Goal: Manage account settings

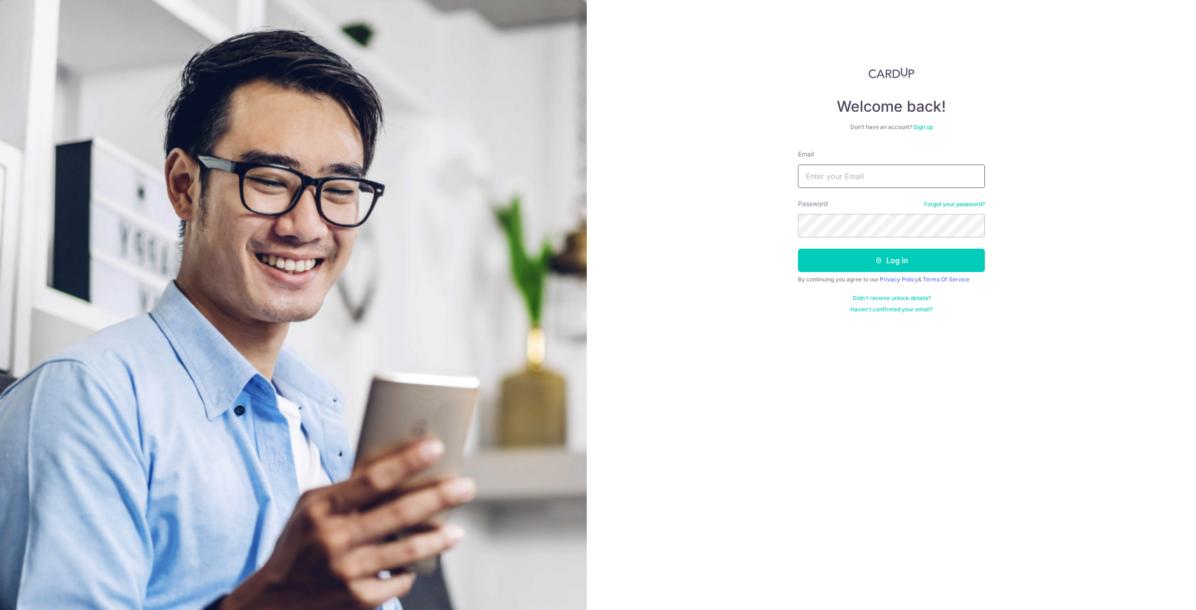
click at [871, 180] on input "Email" at bounding box center [891, 175] width 187 height 23
type input "taykl_88@hotmail.com"
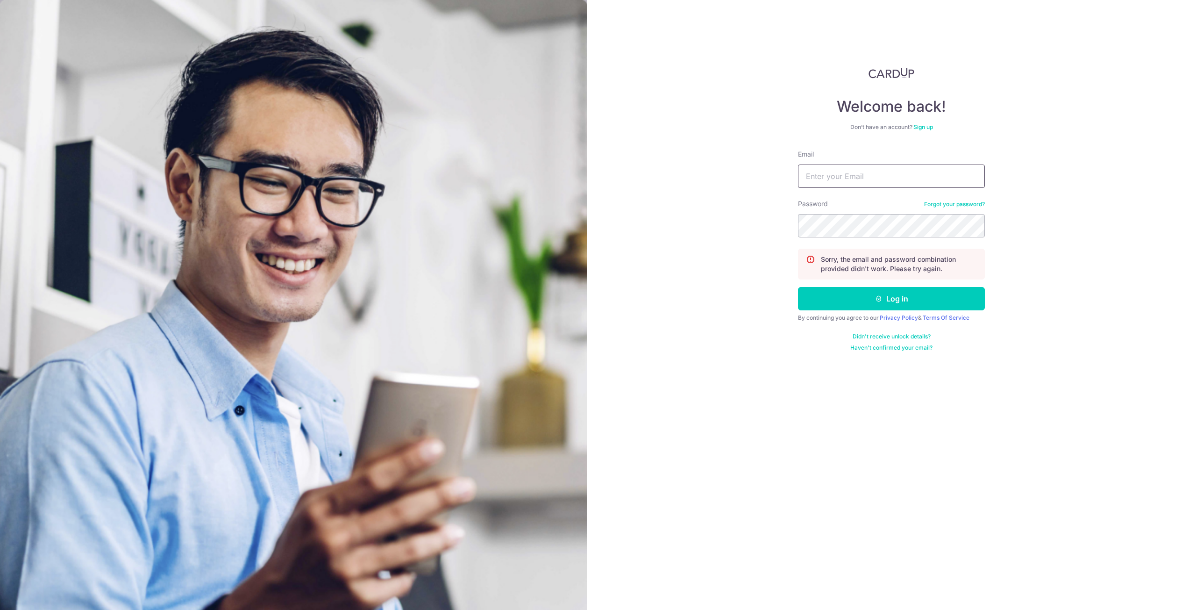
click at [868, 173] on input "Email" at bounding box center [891, 175] width 187 height 23
click at [801, 185] on input "Email" at bounding box center [891, 175] width 187 height 23
type input "taykl_88@hotmail.com"
click at [798, 287] on button "Log in" at bounding box center [891, 298] width 187 height 23
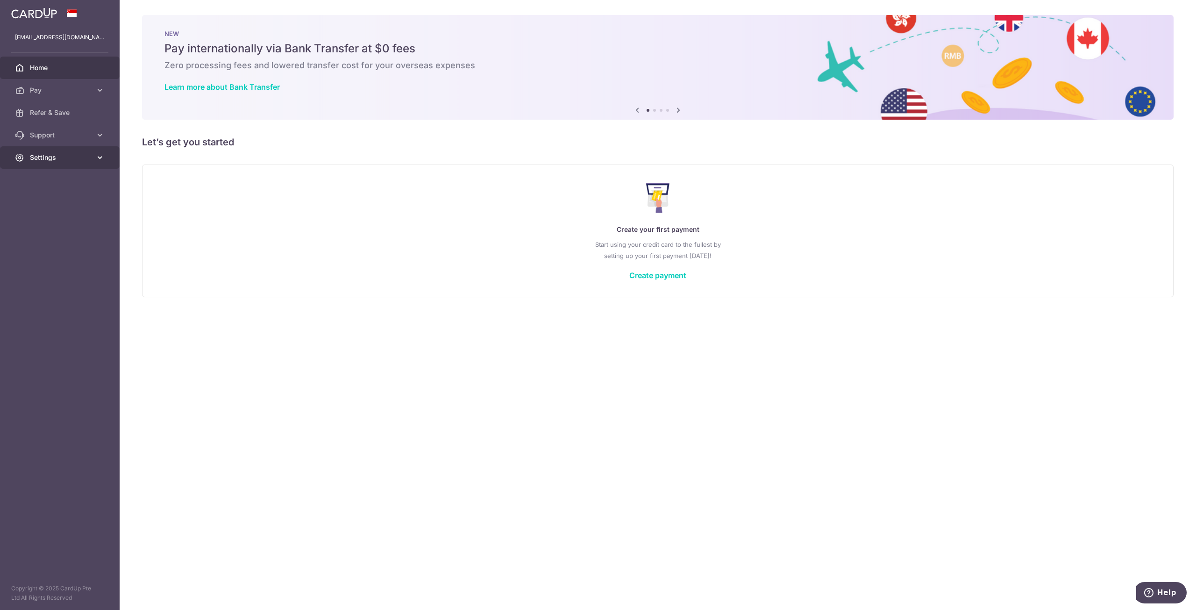
click at [60, 157] on span "Settings" at bounding box center [61, 157] width 62 height 9
click at [78, 178] on span "Account" at bounding box center [61, 179] width 62 height 9
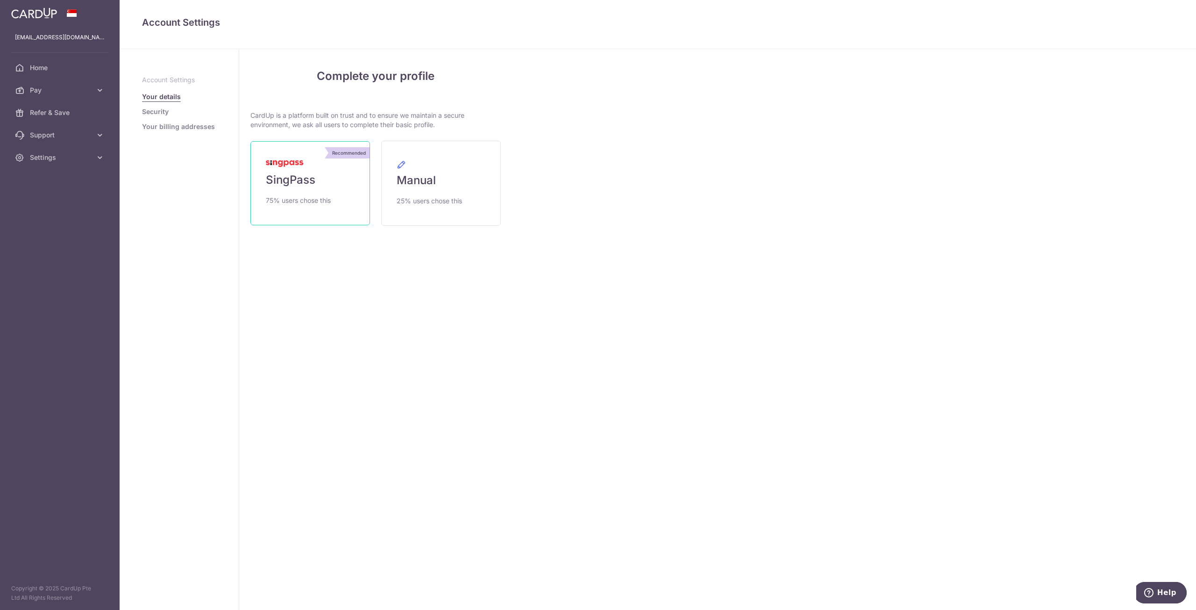
click at [321, 188] on link "Recommended SingPass 75% users chose this" at bounding box center [310, 183] width 120 height 84
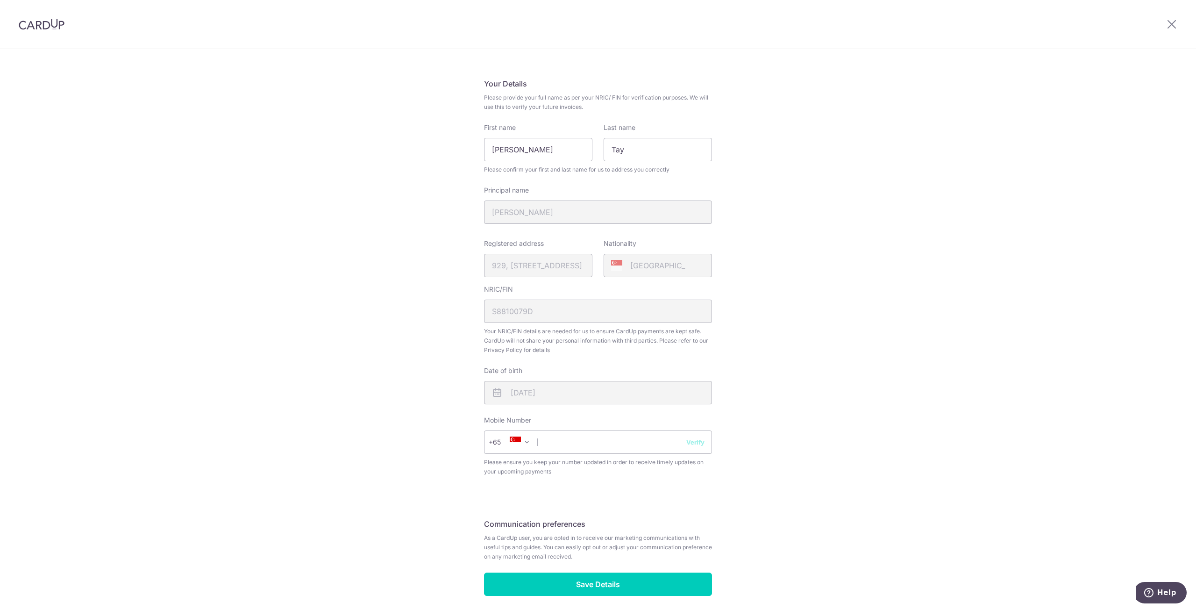
scroll to position [62, 0]
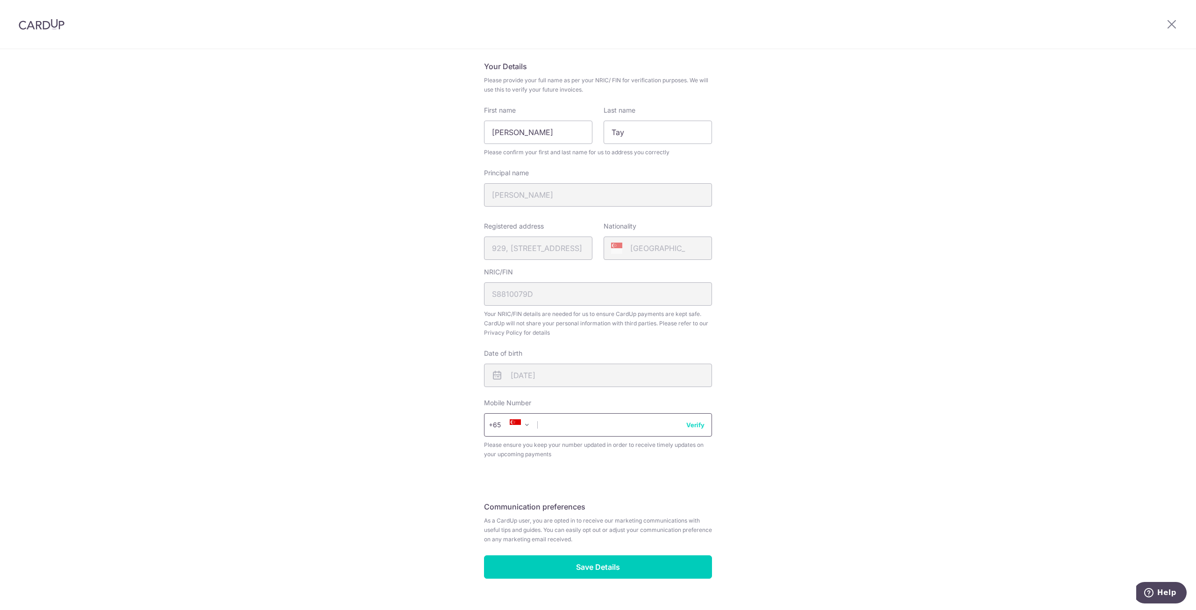
click at [624, 426] on input "text" at bounding box center [598, 424] width 228 height 23
type input "96564608"
click at [644, 569] on input "Save Details" at bounding box center [598, 566] width 228 height 23
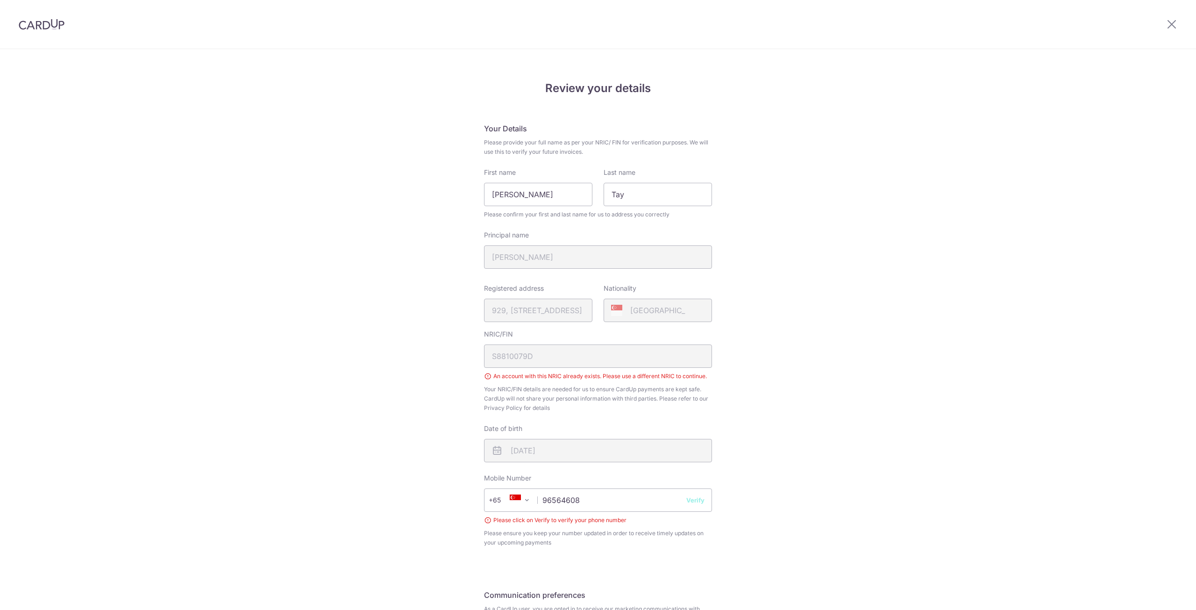
scroll to position [108, 0]
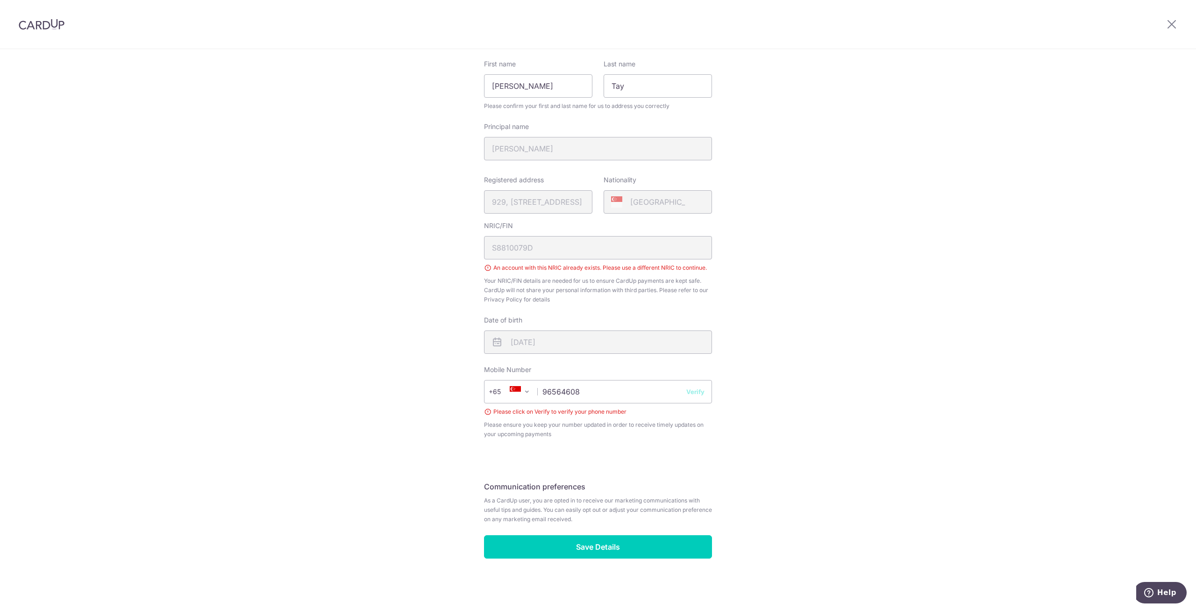
click at [612, 256] on div "NRIC/FIN S8810079D An account with this NRIC already exists. Please use a diffe…" at bounding box center [598, 262] width 228 height 83
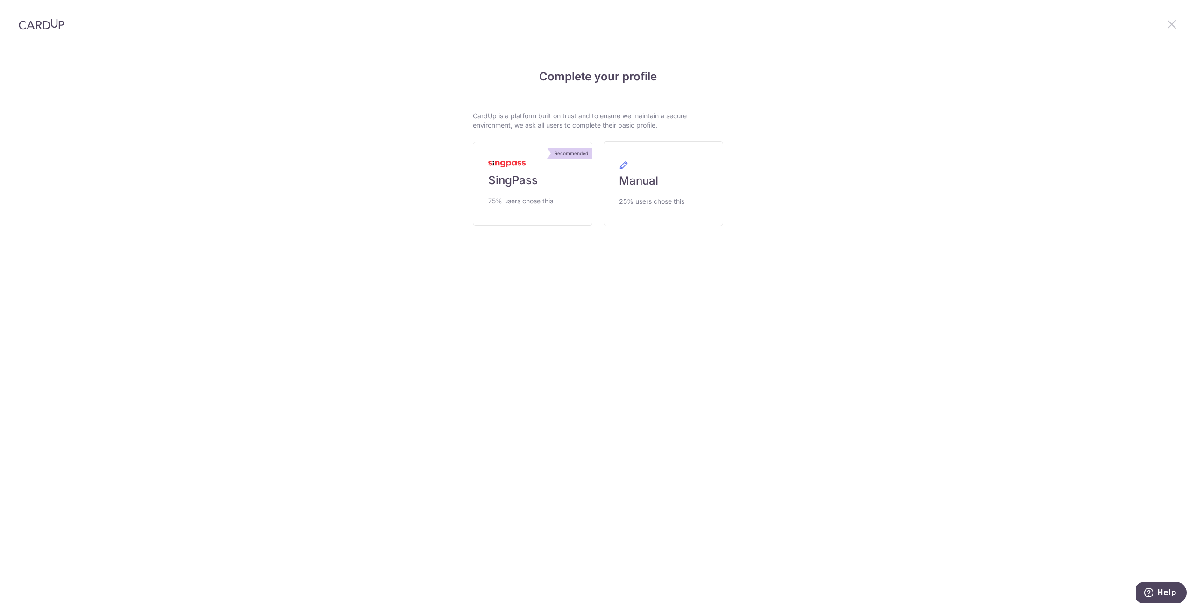
click at [1173, 25] on icon at bounding box center [1171, 24] width 11 height 12
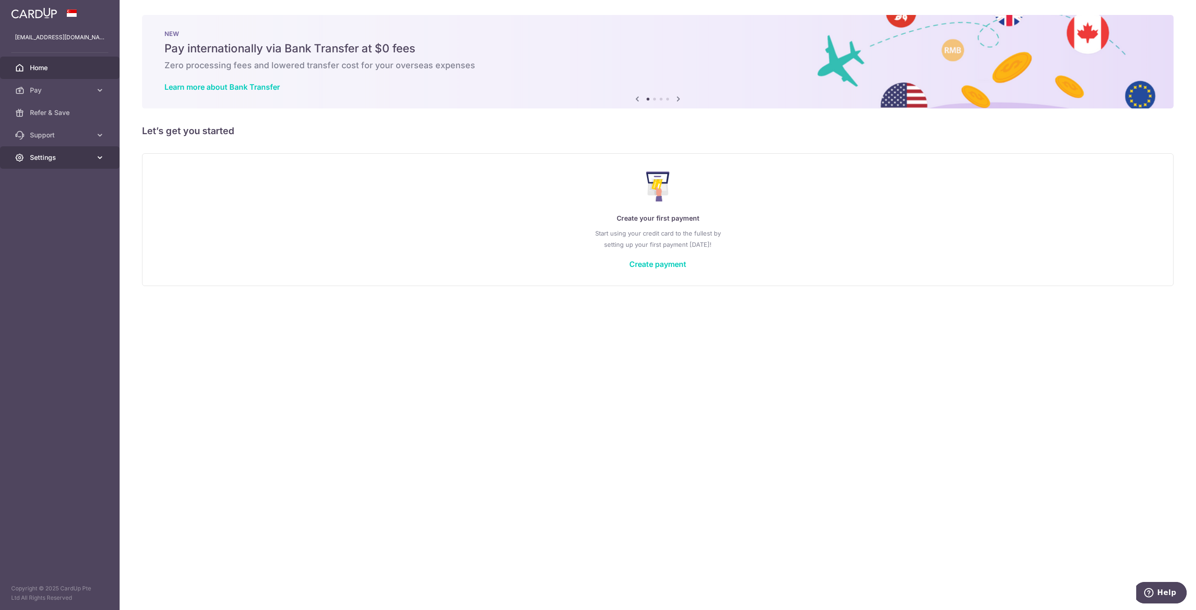
click at [69, 159] on span "Settings" at bounding box center [61, 157] width 62 height 9
click at [53, 199] on span "Logout" at bounding box center [61, 202] width 62 height 9
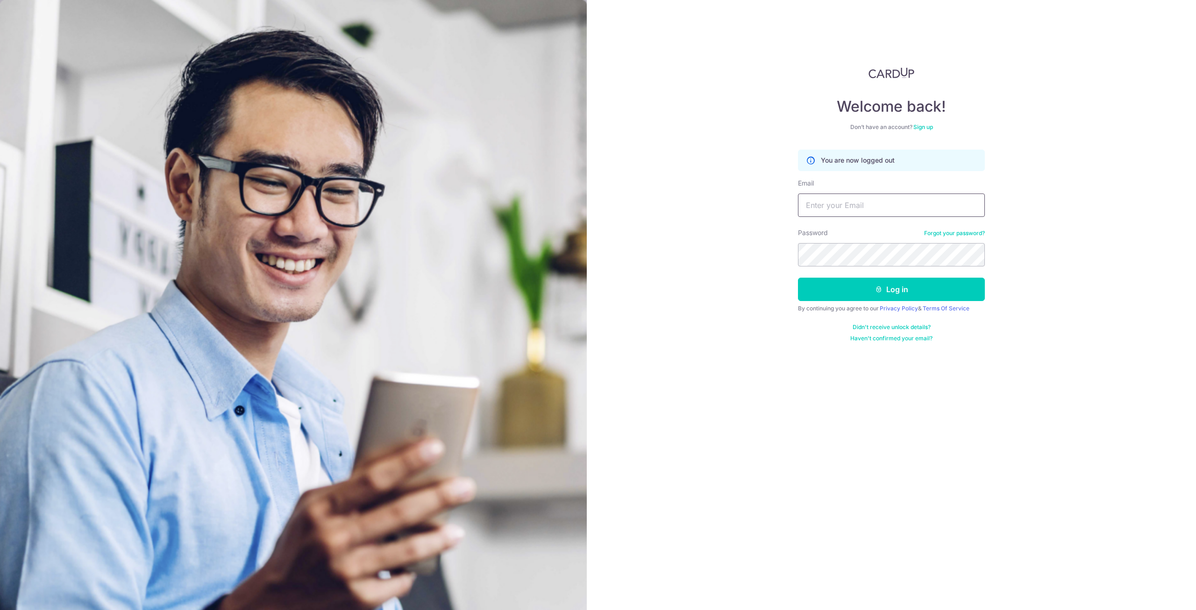
click at [908, 198] on input "Email" at bounding box center [891, 204] width 187 height 23
type input "[EMAIL_ADDRESS][DOMAIN_NAME]"
click at [949, 292] on button "Log in" at bounding box center [891, 288] width 187 height 23
